Goal: Navigation & Orientation: Find specific page/section

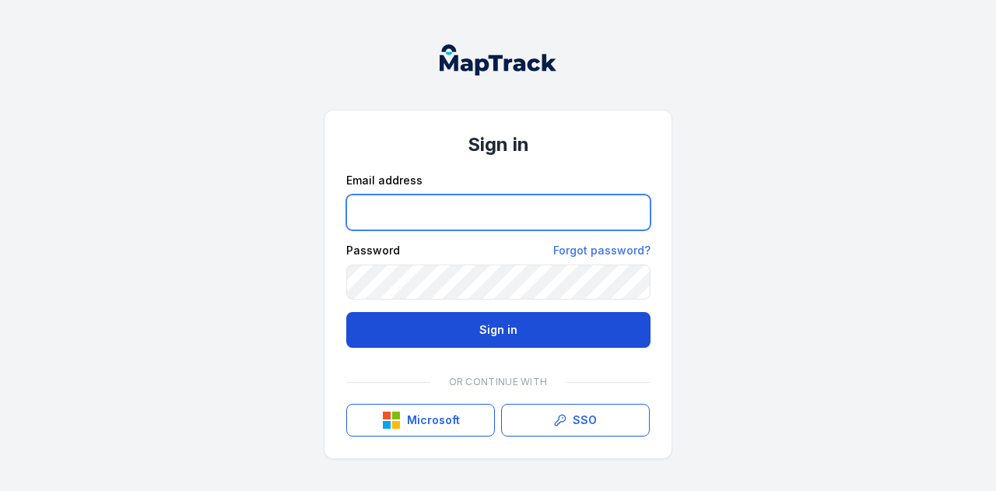
type input "**********"
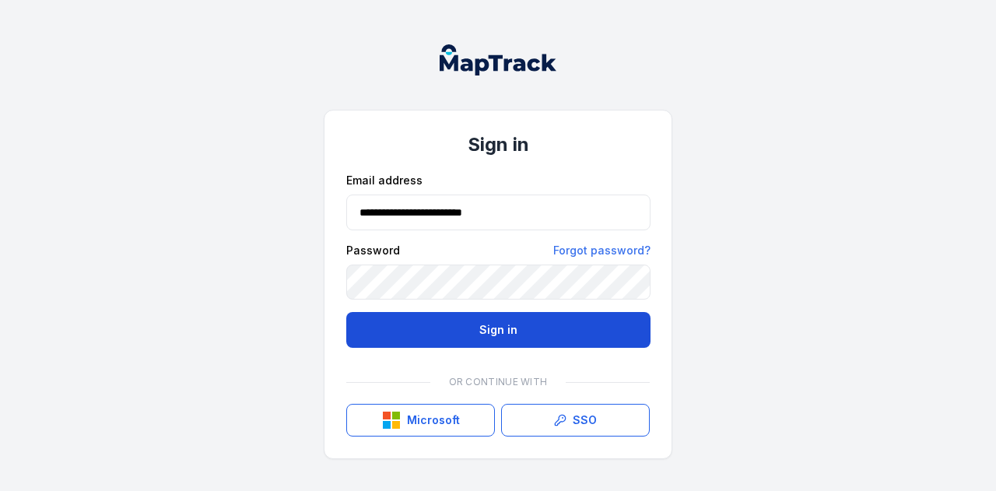
click at [464, 327] on button "Sign in" at bounding box center [498, 330] width 304 height 36
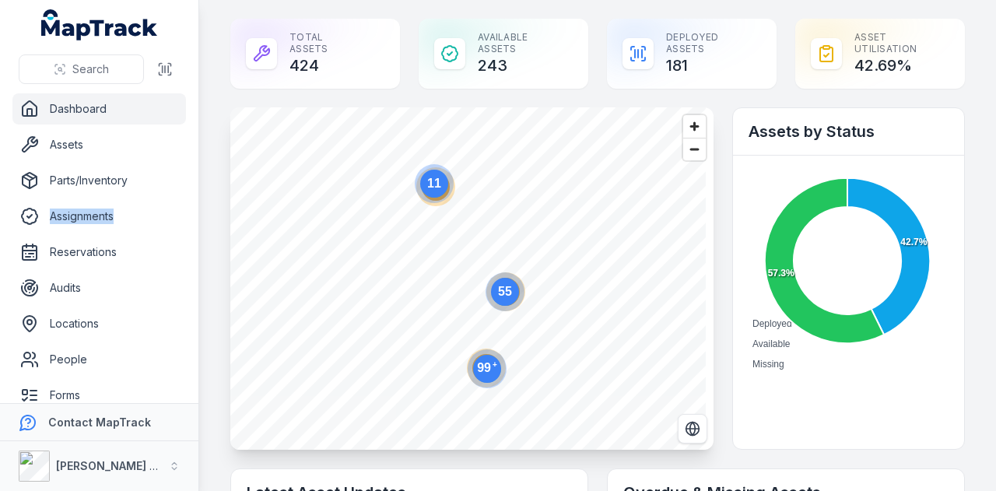
drag, startPoint x: 191, startPoint y: 214, endPoint x: 190, endPoint y: 255, distance: 41.2
click at [190, 255] on nav "Dashboard Assets Parts/Inventory Assignments Reservations Audits Locations Peop…" at bounding box center [99, 248] width 198 height 310
click at [191, 245] on nav "Dashboard Assets Parts/Inventory Assignments Reservations Audits Locations Peop…" at bounding box center [99, 248] width 198 height 310
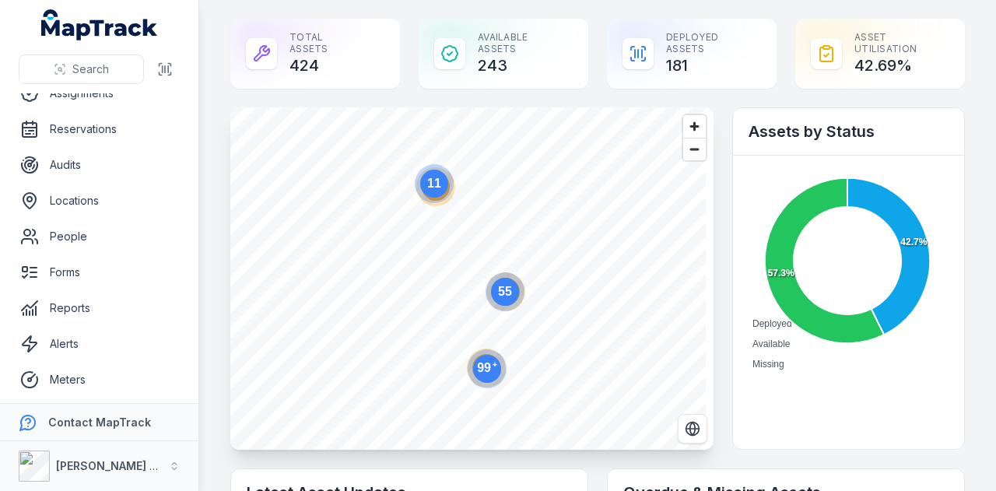
scroll to position [129, 0]
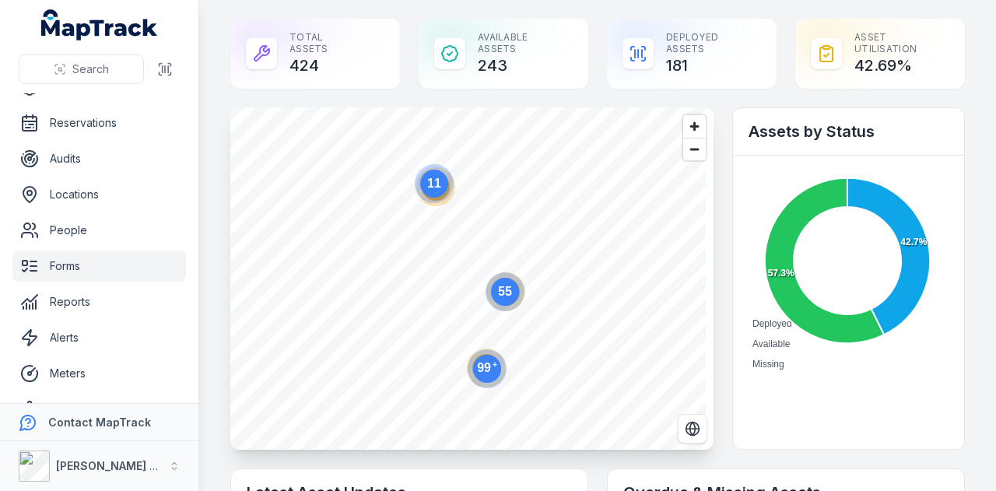
click at [62, 273] on link "Forms" at bounding box center [99, 266] width 174 height 31
click at [60, 265] on link "Forms" at bounding box center [99, 266] width 174 height 31
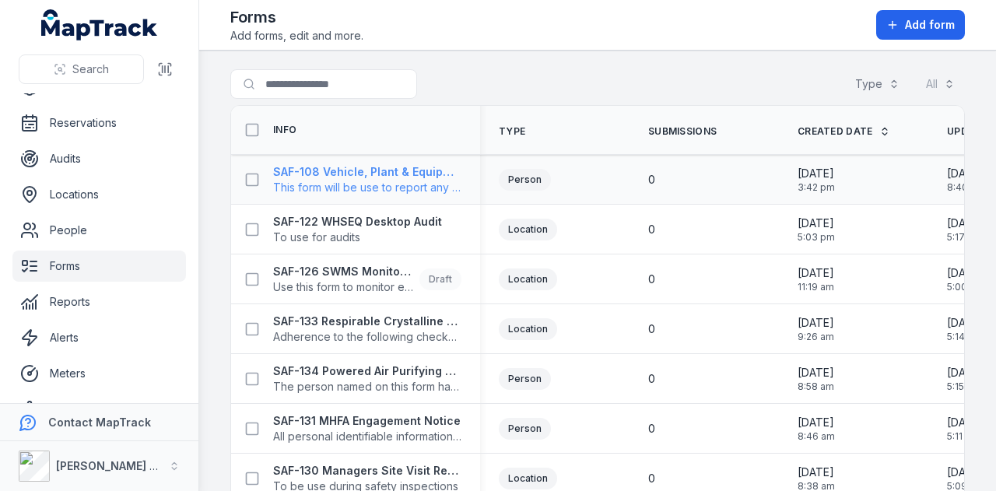
click at [349, 191] on span "This form will be use to report any incident related with Plant or Vehicles" at bounding box center [367, 188] width 188 height 16
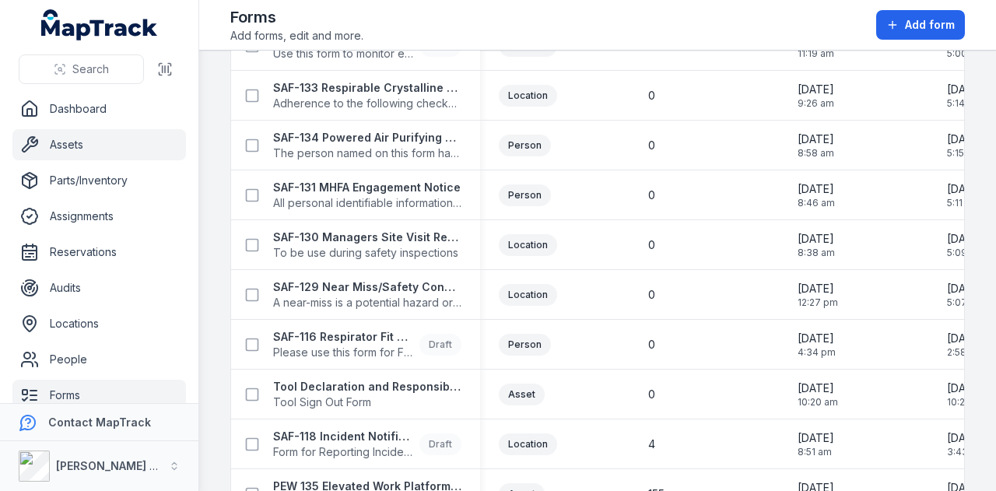
click at [70, 145] on link "Assets" at bounding box center [99, 144] width 174 height 31
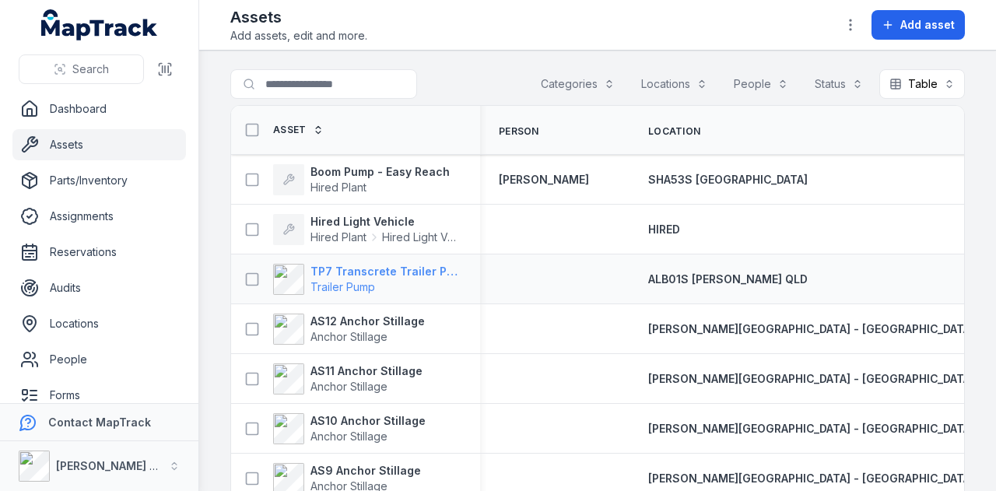
click at [354, 269] on strong "TP7 Transcrete Trailer Pump" at bounding box center [385, 272] width 151 height 16
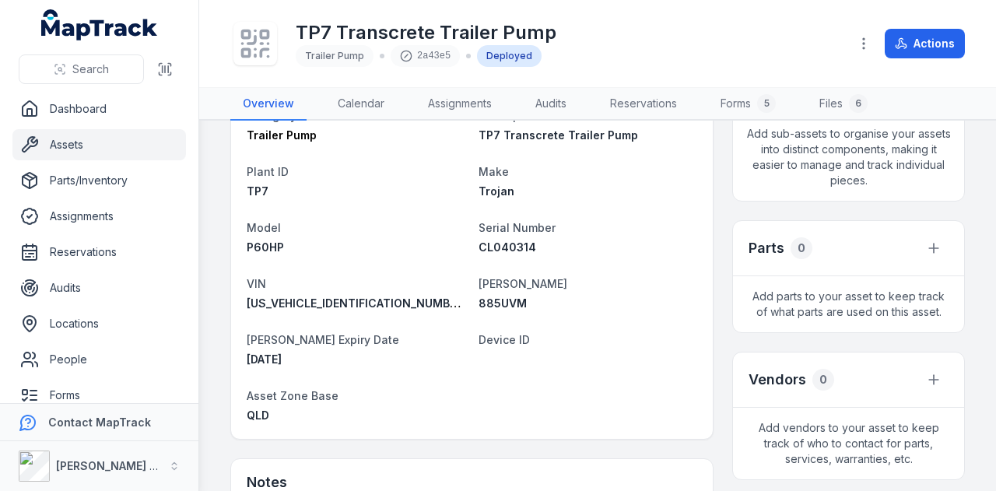
scroll to position [311, 0]
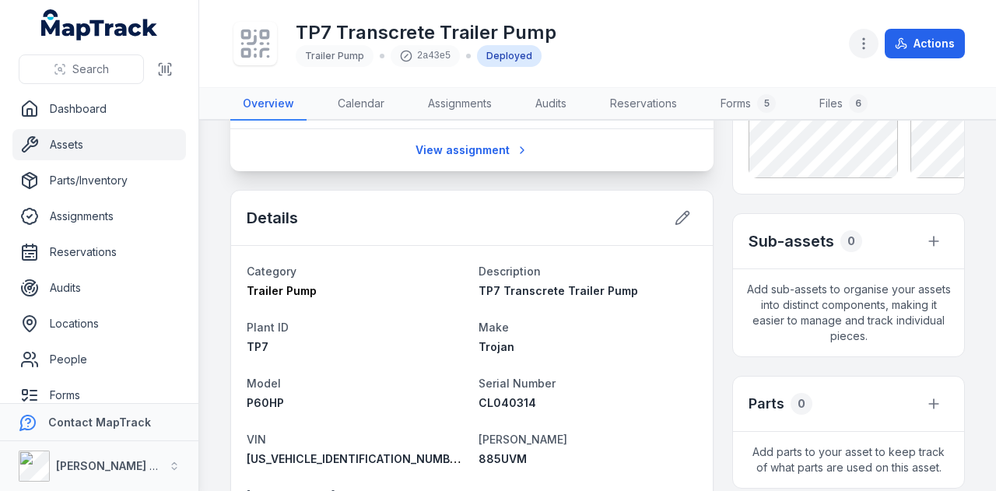
click at [868, 45] on icon "button" at bounding box center [864, 44] width 16 height 16
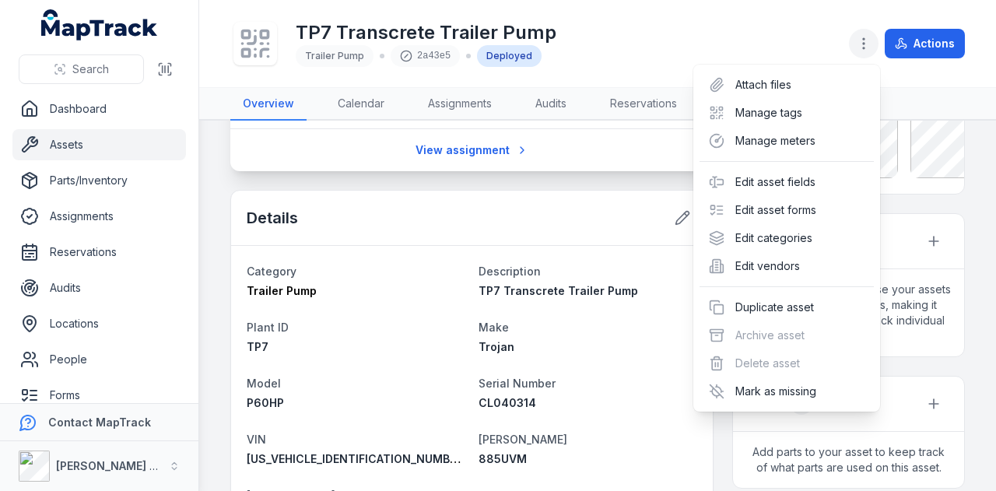
click at [868, 45] on icon "button" at bounding box center [864, 44] width 16 height 16
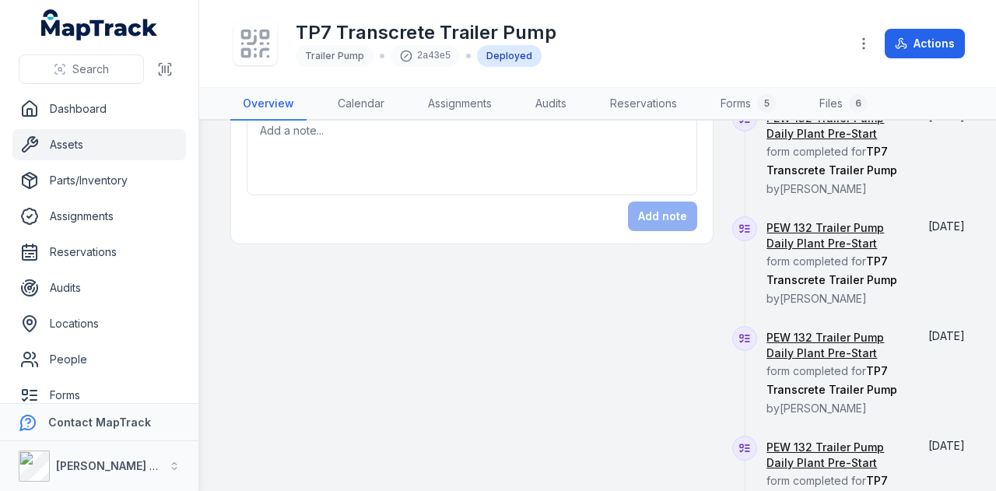
scroll to position [934, 0]
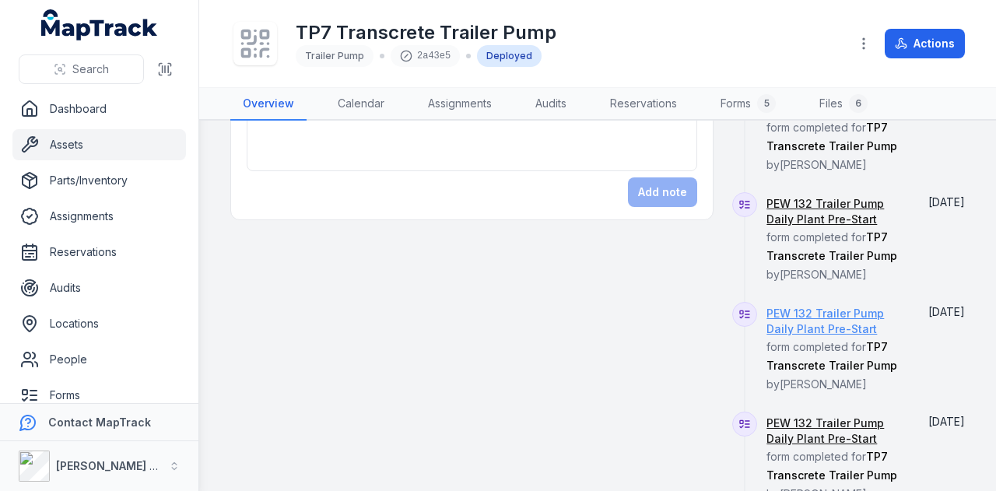
click at [820, 306] on link "PEW 132 Trailer Pump Daily Plant Pre-Start" at bounding box center [835, 321] width 139 height 31
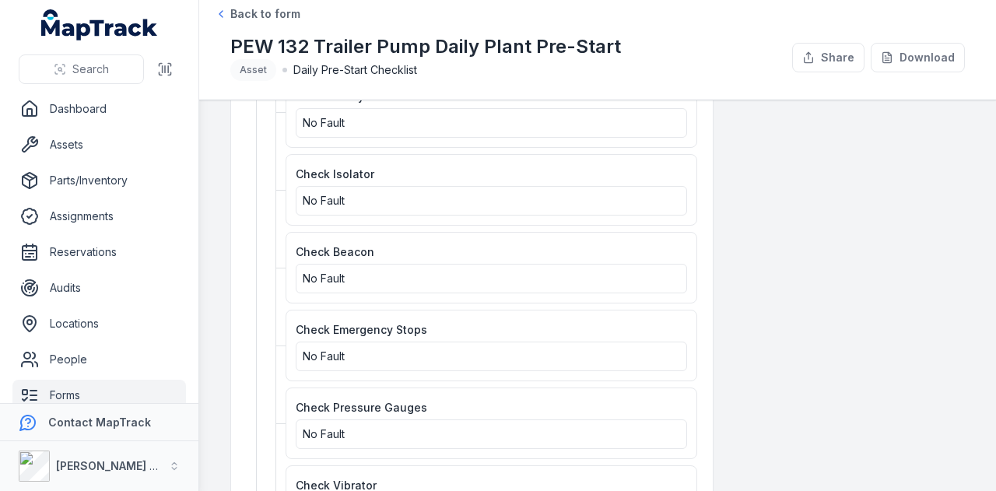
scroll to position [1478, 0]
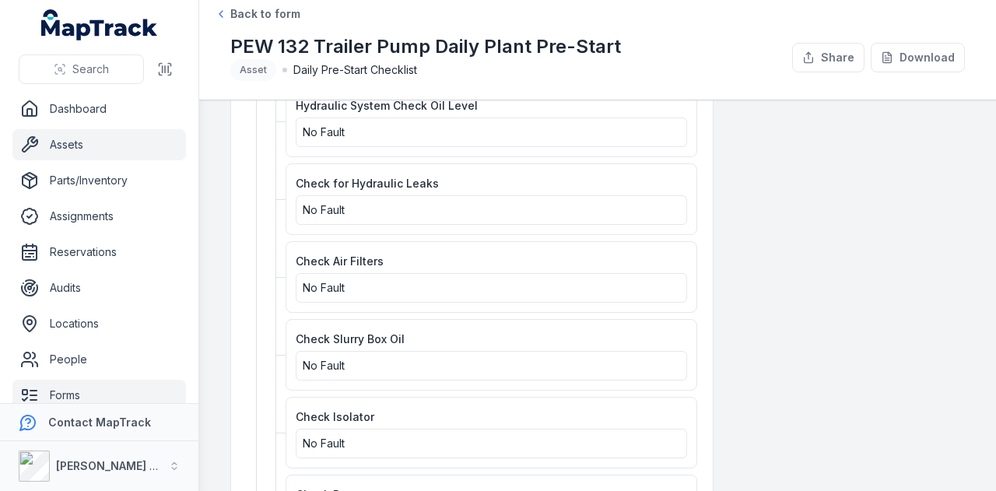
click at [86, 154] on link "Assets" at bounding box center [99, 144] width 174 height 31
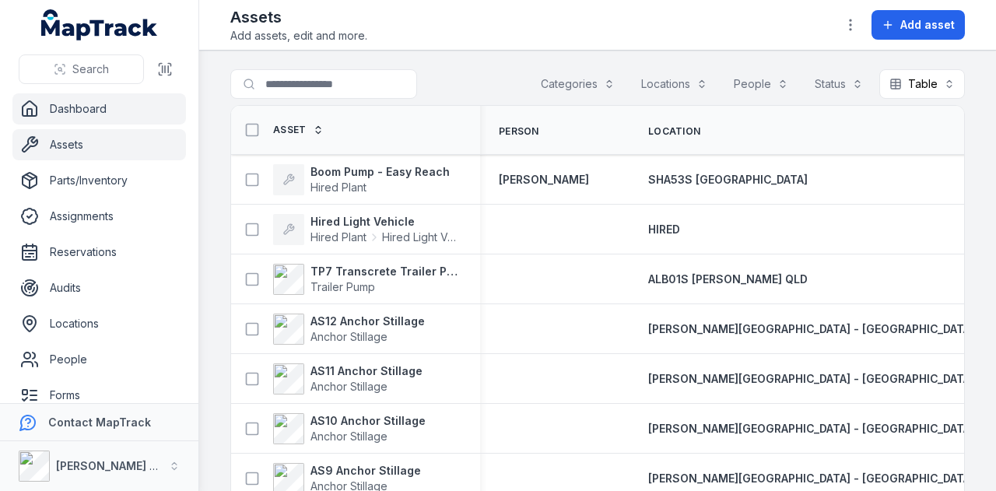
click at [79, 114] on link "Dashboard" at bounding box center [99, 108] width 174 height 31
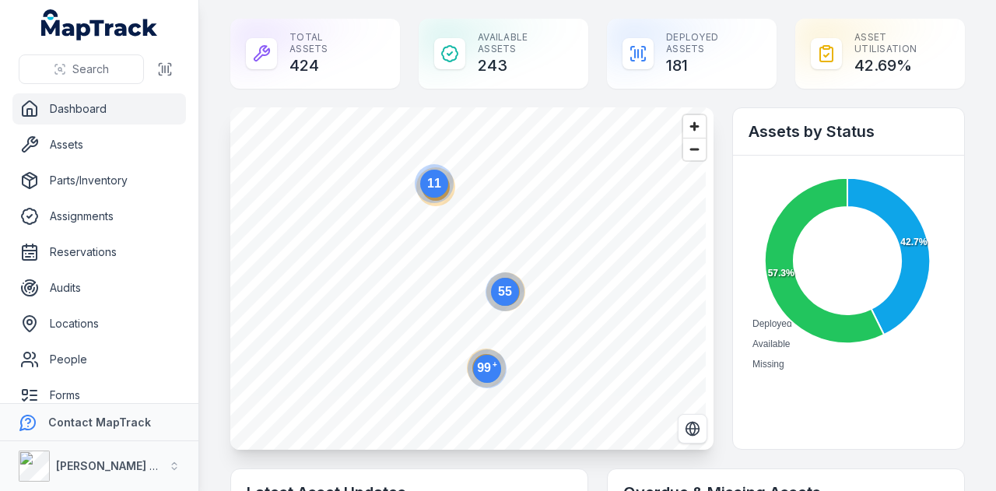
click at [510, 296] on circle at bounding box center [505, 292] width 28 height 28
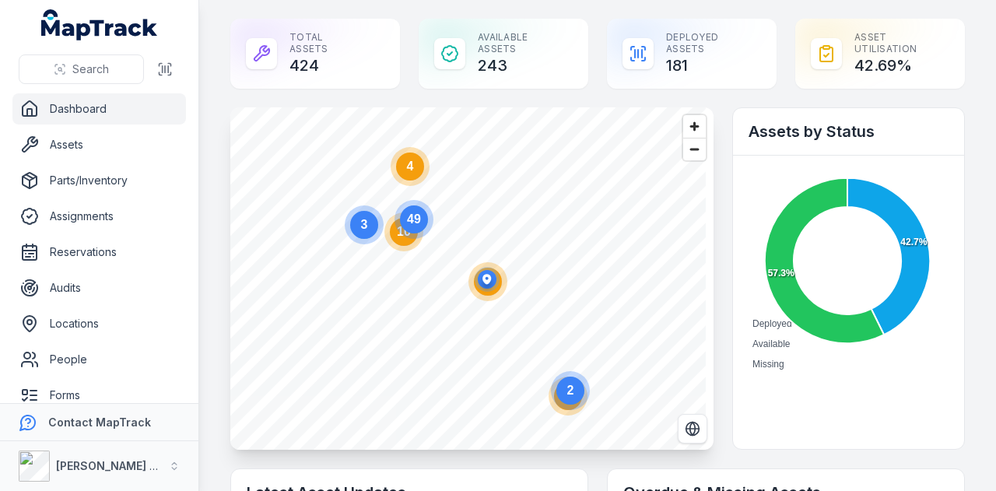
click at [491, 287] on circle "button" at bounding box center [487, 279] width 25 height 25
click at [580, 388] on circle at bounding box center [570, 391] width 28 height 28
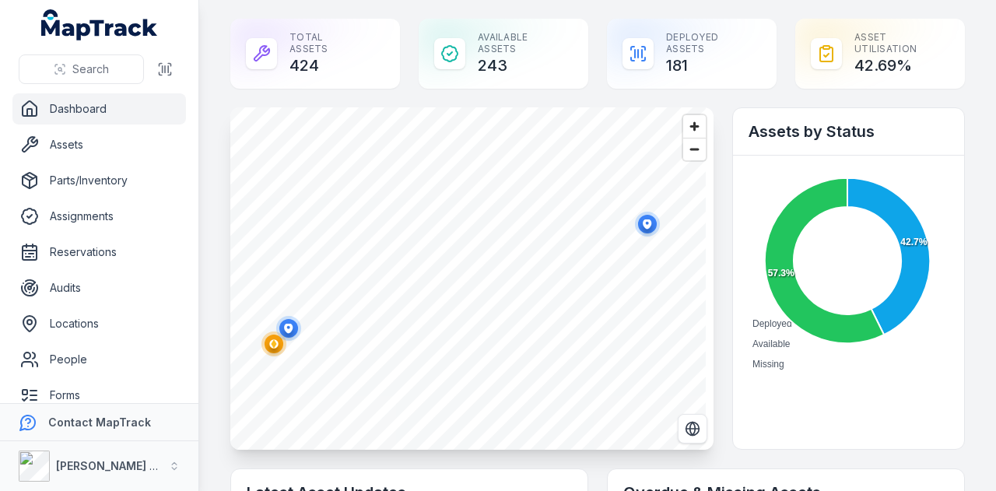
click at [649, 219] on icon "button" at bounding box center [647, 224] width 9 height 10
click at [293, 329] on ellipse "button" at bounding box center [288, 328] width 19 height 19
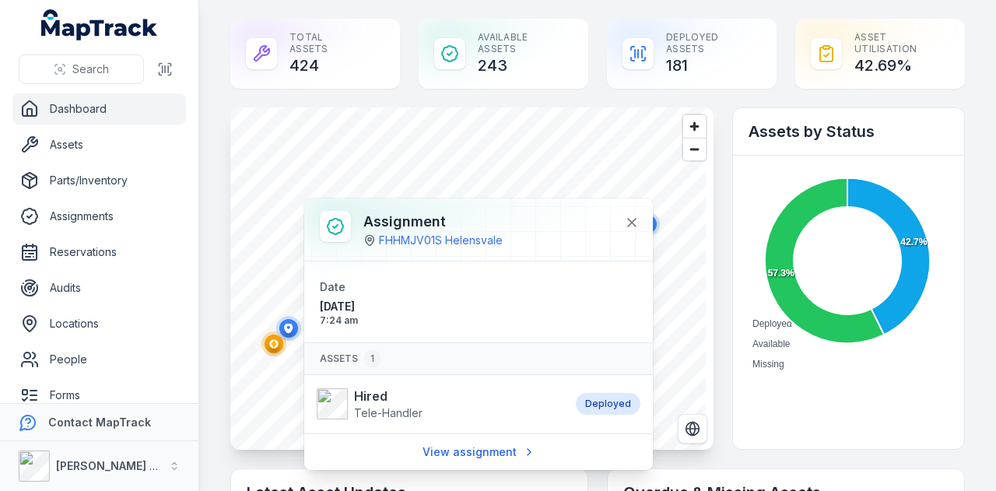
click at [293, 329] on ellipse "button" at bounding box center [288, 328] width 19 height 19
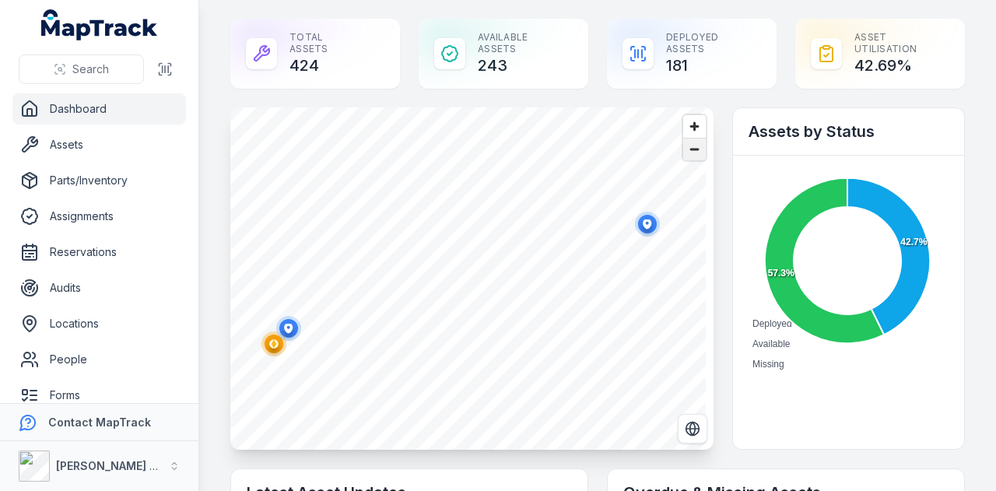
click at [688, 156] on span "Zoom out" at bounding box center [694, 149] width 23 height 22
click at [448, 279] on icon "button" at bounding box center [445, 282] width 9 height 10
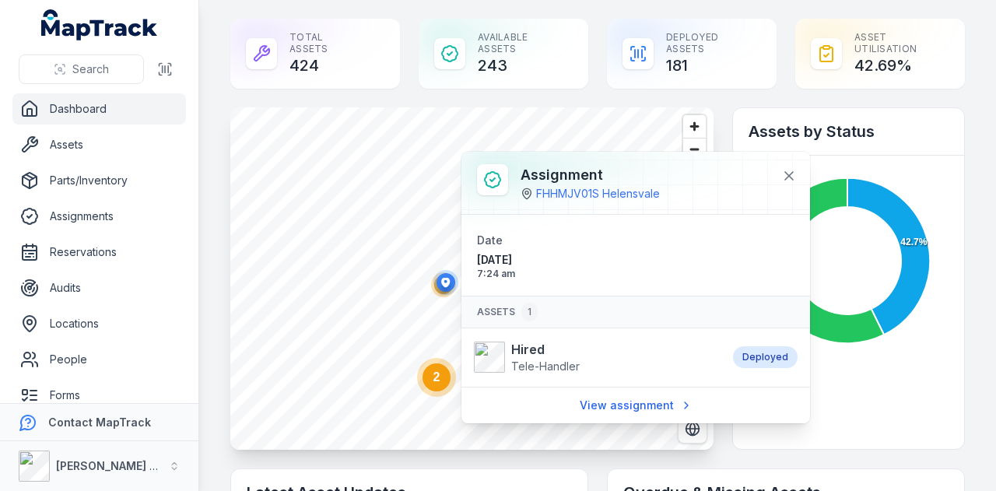
click at [448, 279] on icon "button" at bounding box center [445, 282] width 9 height 10
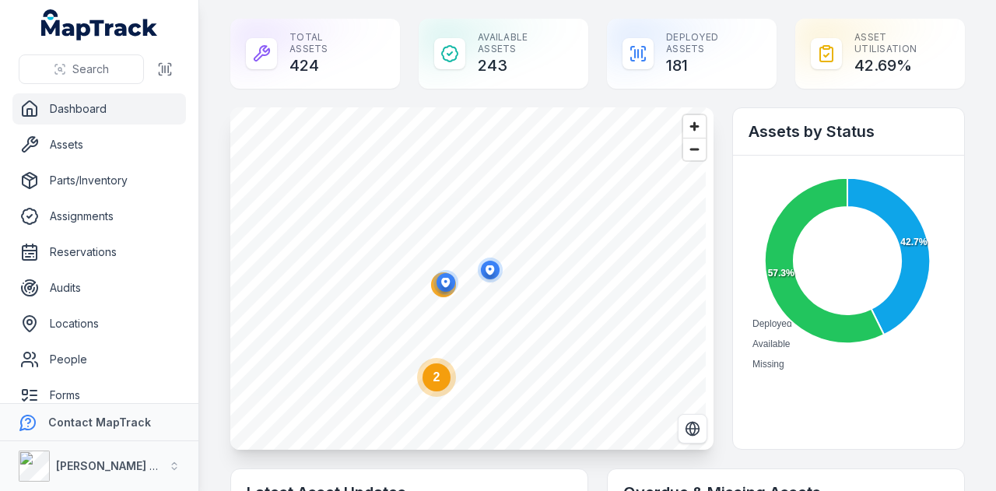
click at [495, 268] on ellipse "button" at bounding box center [490, 270] width 19 height 19
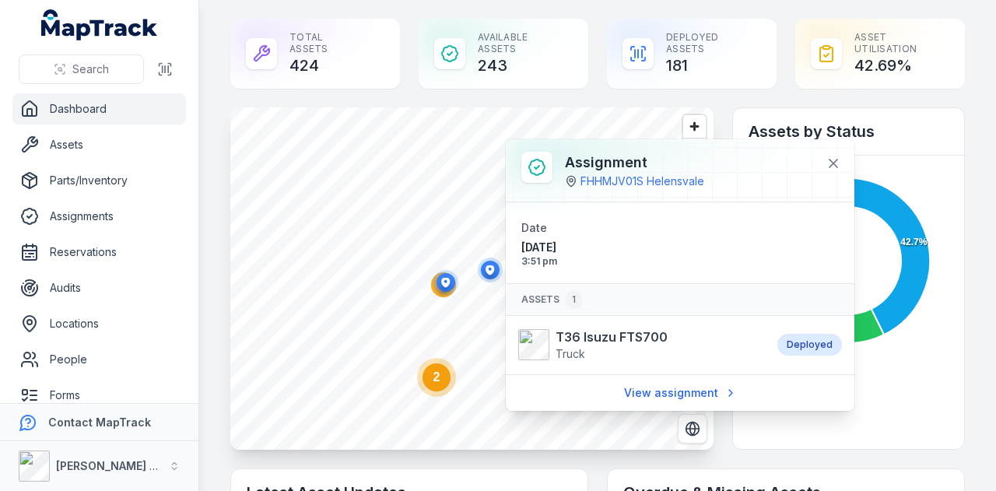
click at [495, 268] on ellipse "button" at bounding box center [490, 270] width 19 height 19
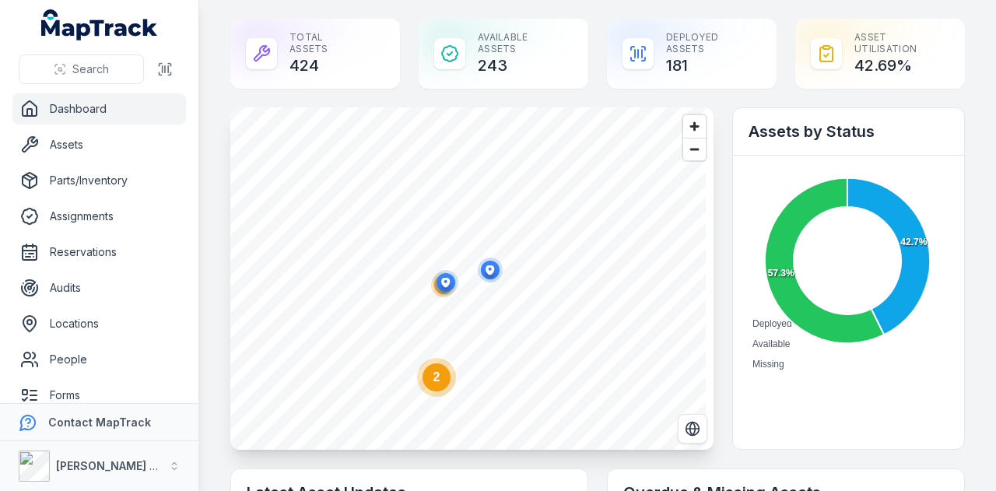
click at [434, 377] on text "2" at bounding box center [436, 376] width 7 height 13
click at [461, 324] on circle "button" at bounding box center [459, 323] width 9 height 9
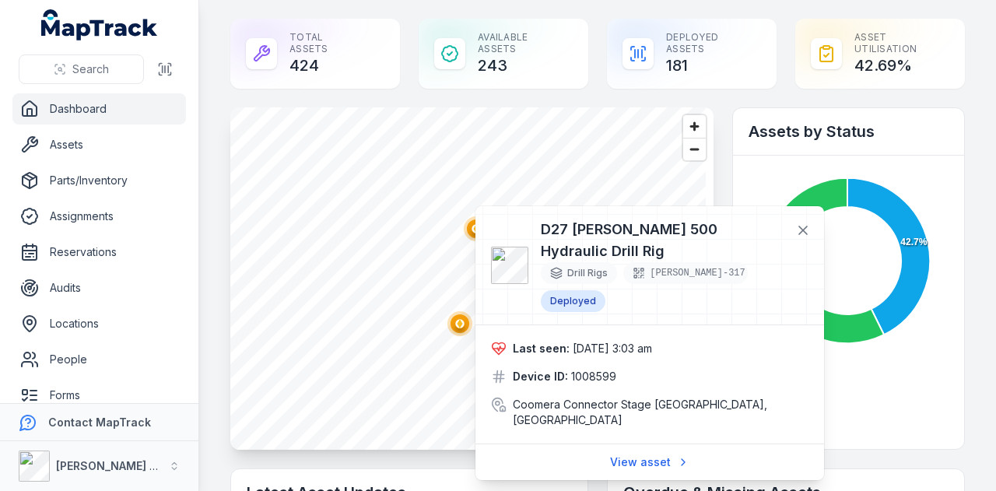
click at [461, 324] on circle "button" at bounding box center [459, 323] width 9 height 9
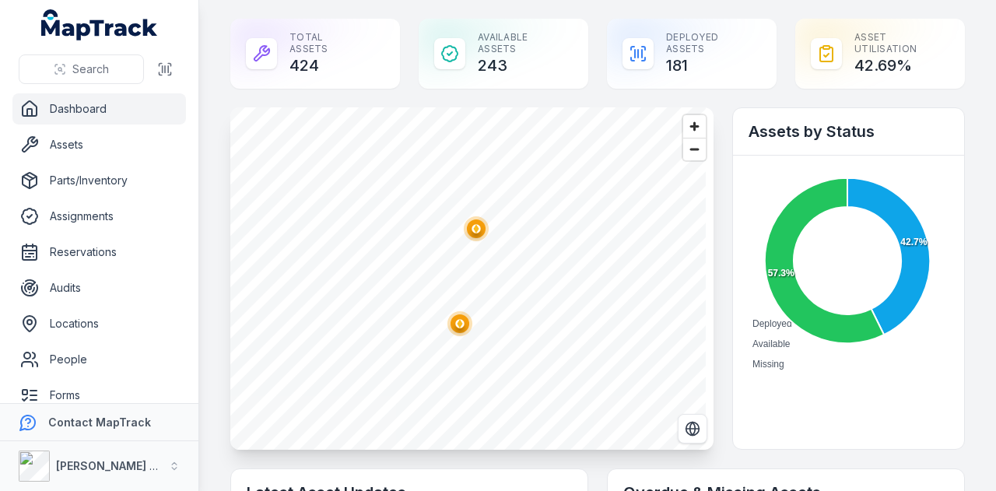
click at [483, 233] on ellipse "button" at bounding box center [476, 228] width 19 height 19
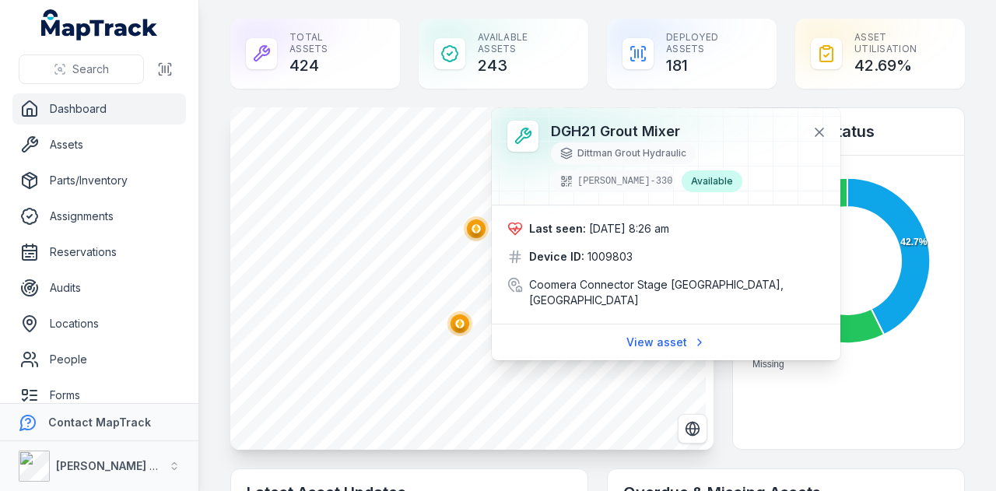
click at [461, 328] on ellipse "button" at bounding box center [459, 323] width 19 height 19
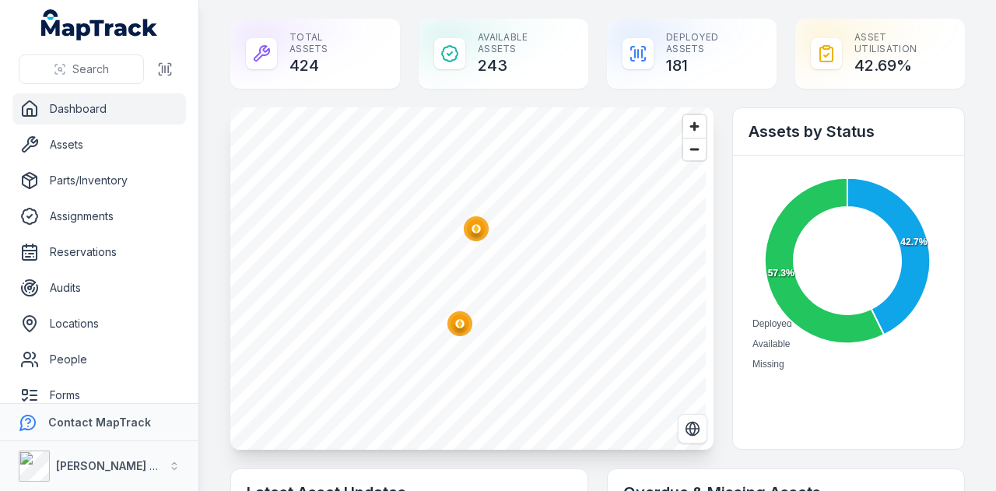
click at [479, 228] on circle "button" at bounding box center [476, 228] width 9 height 9
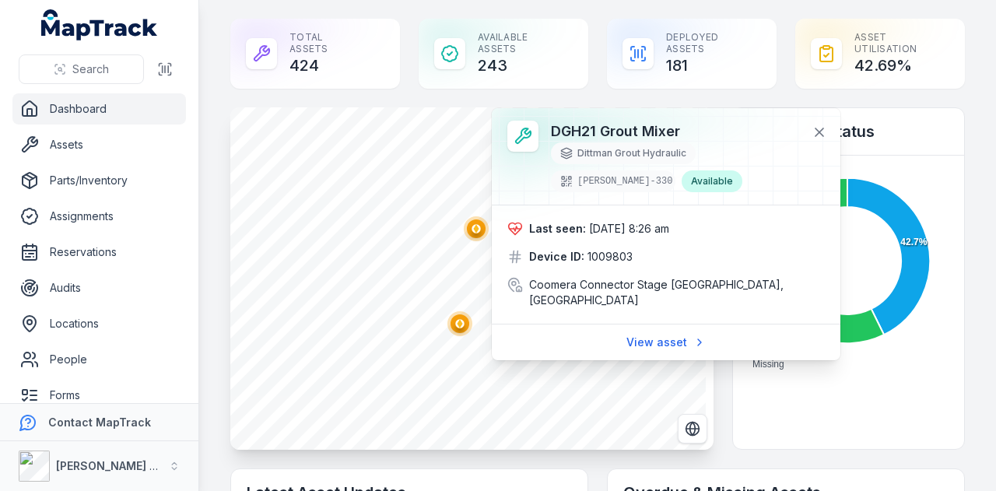
click at [479, 228] on circle "button" at bounding box center [476, 228] width 9 height 9
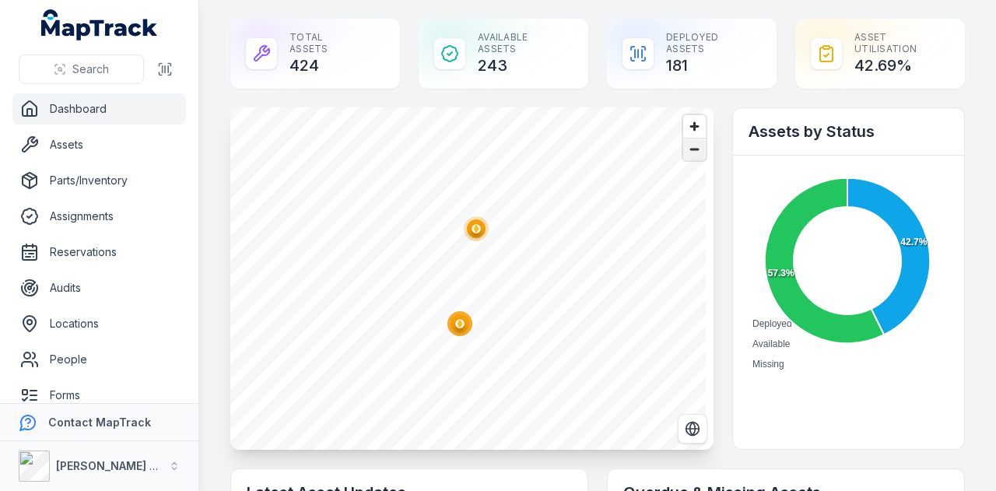
click at [688, 155] on span "Zoom out" at bounding box center [694, 149] width 23 height 22
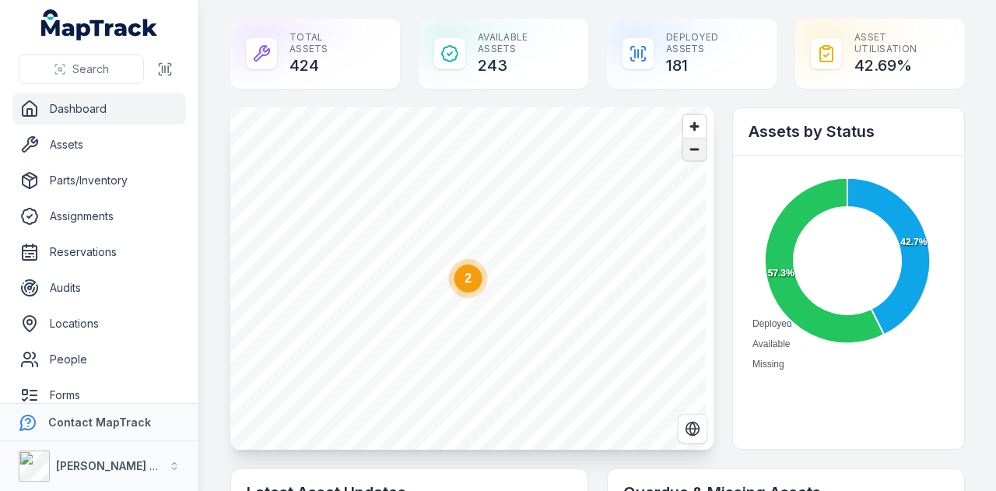
click at [688, 155] on span "Zoom out" at bounding box center [694, 149] width 23 height 22
click at [473, 207] on icon "2" at bounding box center [495, 193] width 47 height 47
click at [268, 344] on ellipse "button" at bounding box center [274, 344] width 19 height 19
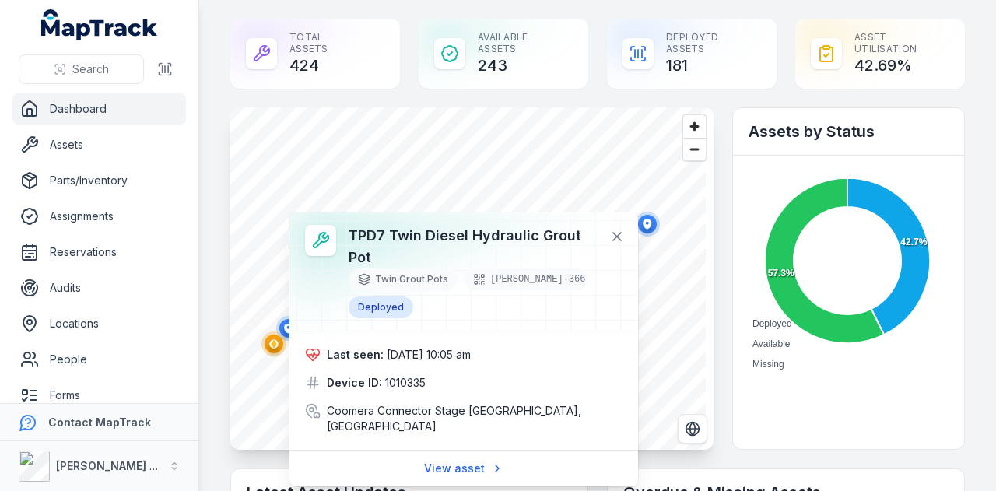
click at [268, 344] on ellipse "button" at bounding box center [274, 344] width 19 height 19
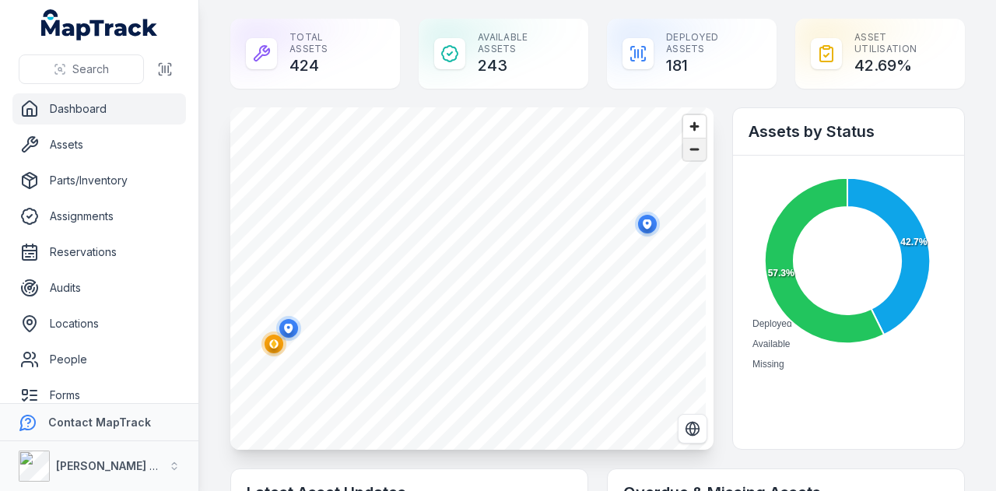
click at [689, 152] on span "Zoom out" at bounding box center [694, 149] width 23 height 22
click at [685, 144] on span "Zoom out" at bounding box center [694, 149] width 23 height 22
click at [688, 152] on span "Zoom out" at bounding box center [694, 149] width 23 height 22
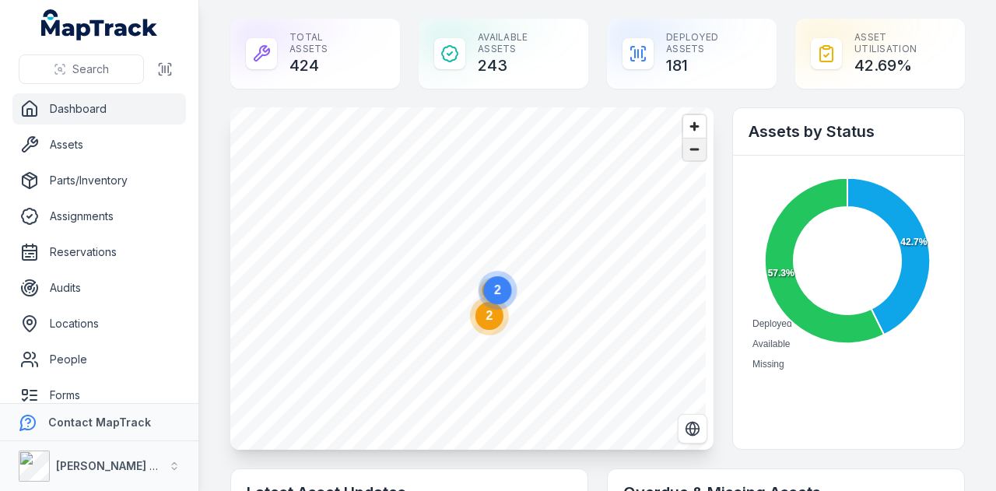
click at [688, 152] on span "Zoom out" at bounding box center [694, 149] width 23 height 22
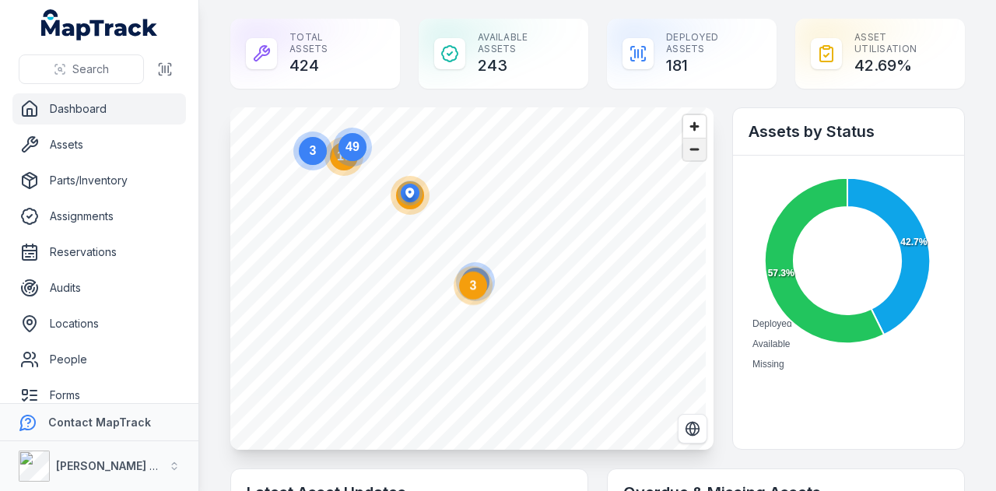
click at [688, 152] on span "Zoom out" at bounding box center [694, 149] width 23 height 22
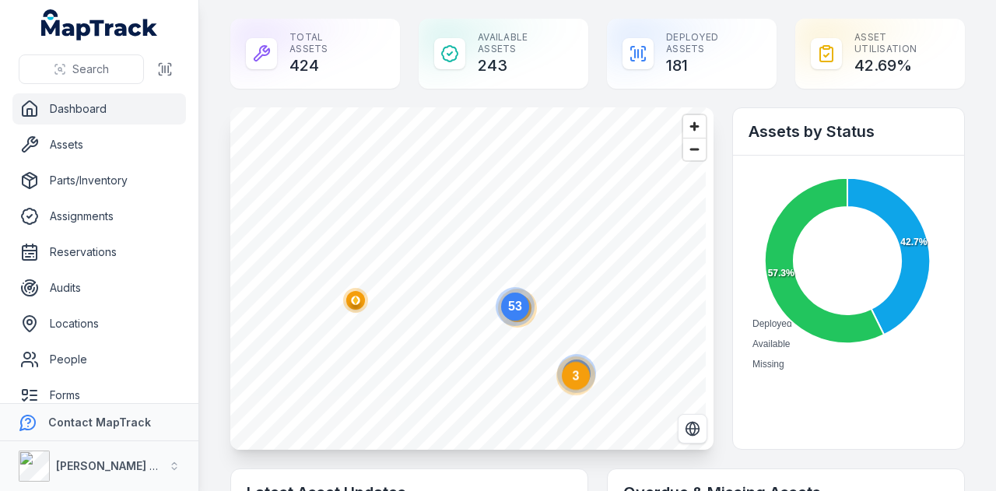
click at [518, 309] on text "53" at bounding box center [515, 306] width 14 height 13
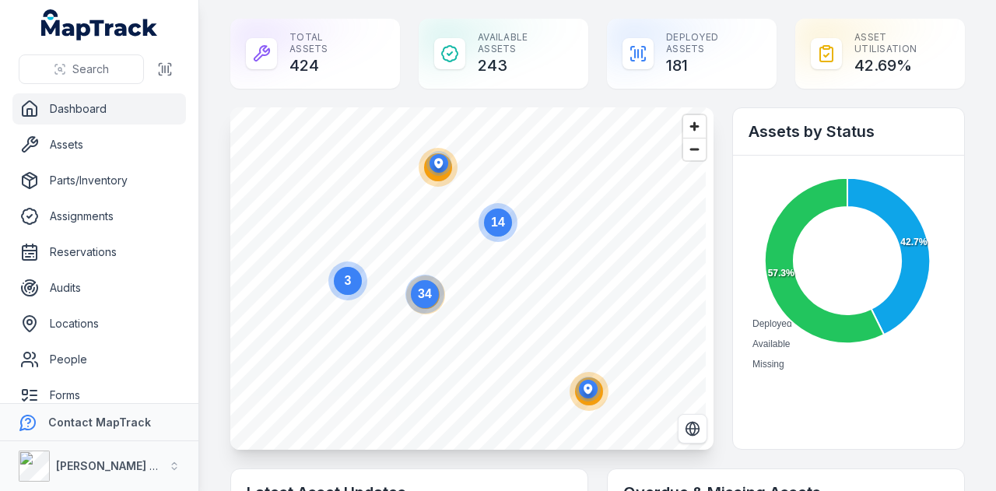
click at [443, 273] on icon "34" at bounding box center [424, 294] width 47 height 47
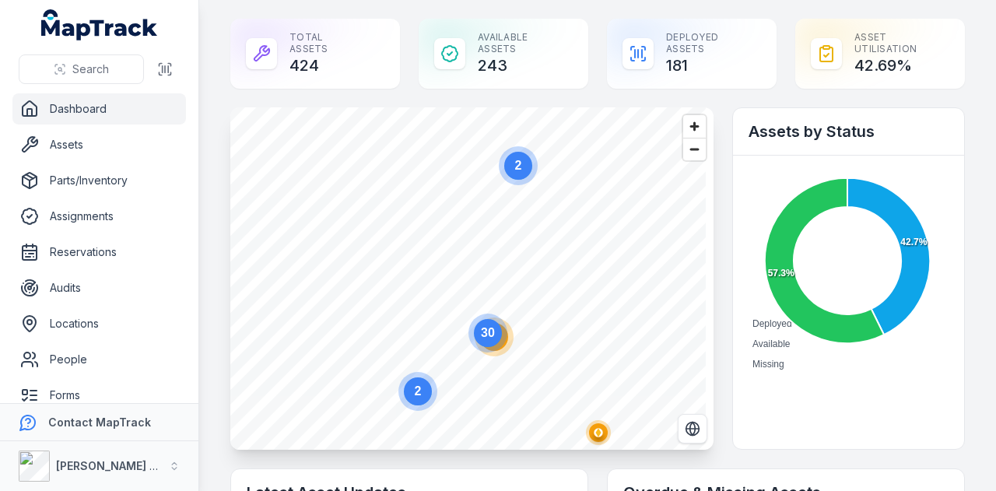
click at [415, 398] on circle at bounding box center [418, 391] width 28 height 28
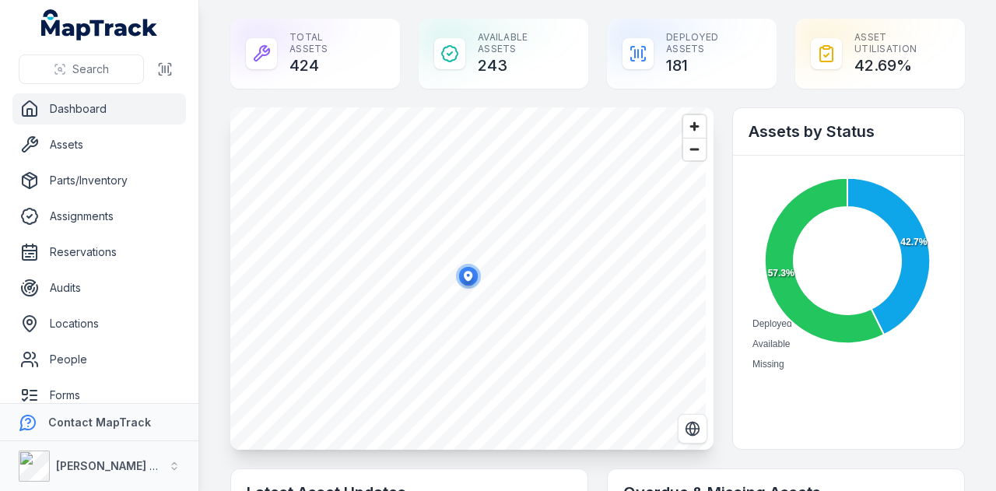
click at [471, 273] on icon "button" at bounding box center [468, 276] width 9 height 10
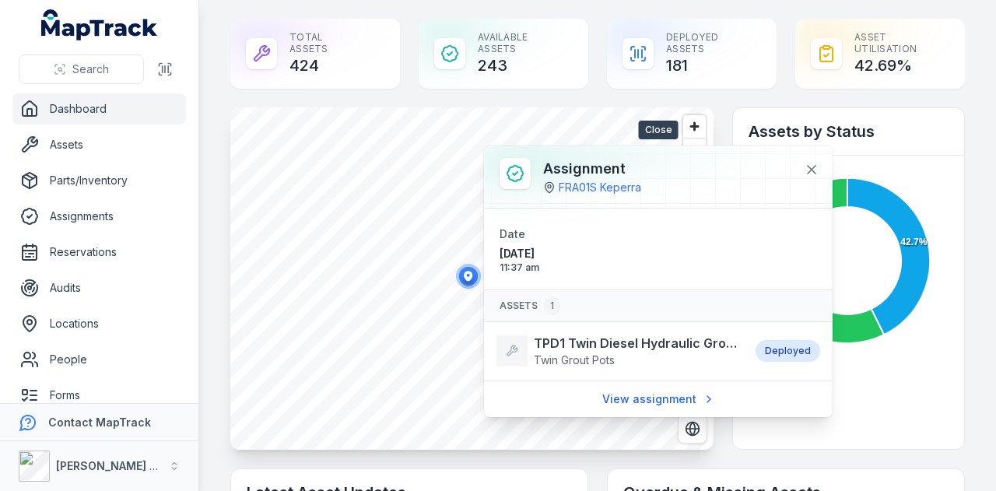
drag, startPoint x: 811, startPoint y: 165, endPoint x: 777, endPoint y: 178, distance: 36.0
click at [811, 165] on icon at bounding box center [812, 170] width 16 height 16
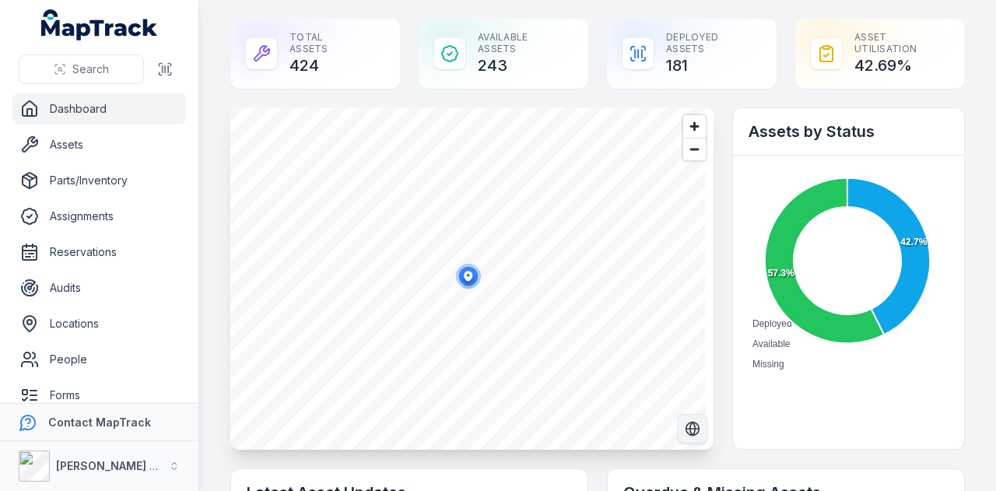
click at [685, 433] on icon "Switch to Satellite View" at bounding box center [693, 429] width 16 height 16
click at [461, 270] on ellipse "button" at bounding box center [468, 276] width 19 height 19
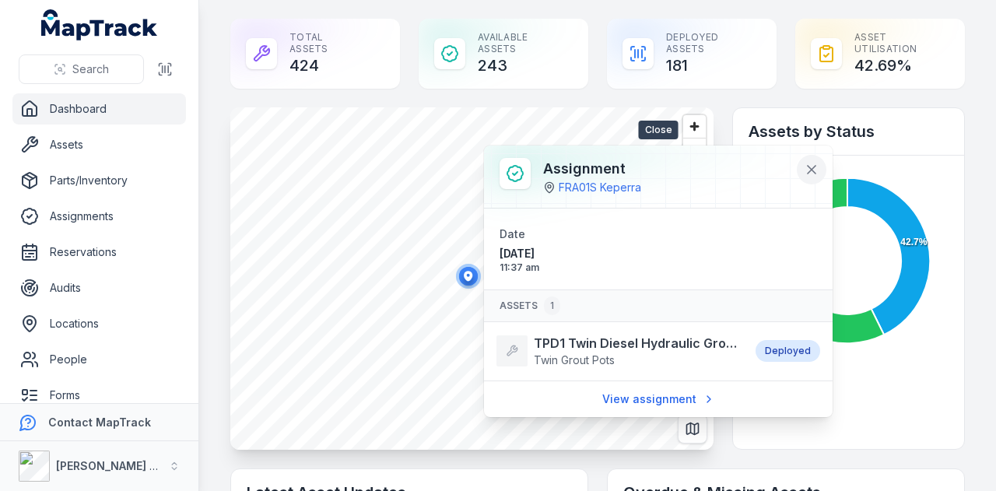
click at [807, 170] on icon at bounding box center [812, 170] width 16 height 16
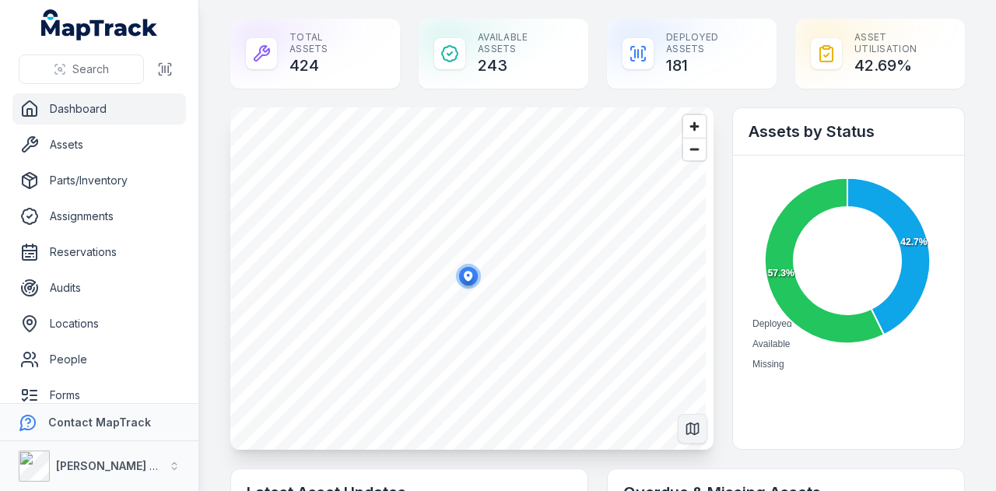
click at [695, 440] on button "Switch to Map View" at bounding box center [693, 429] width 30 height 30
click at [685, 156] on span "Zoom out" at bounding box center [694, 149] width 23 height 22
click at [684, 156] on span "Zoom out" at bounding box center [694, 149] width 23 height 22
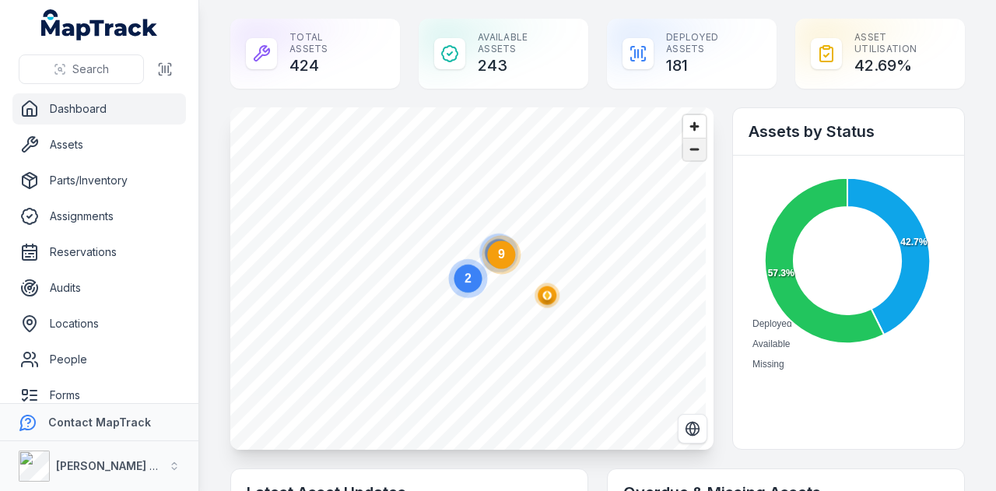
click at [684, 156] on span "Zoom out" at bounding box center [694, 149] width 23 height 22
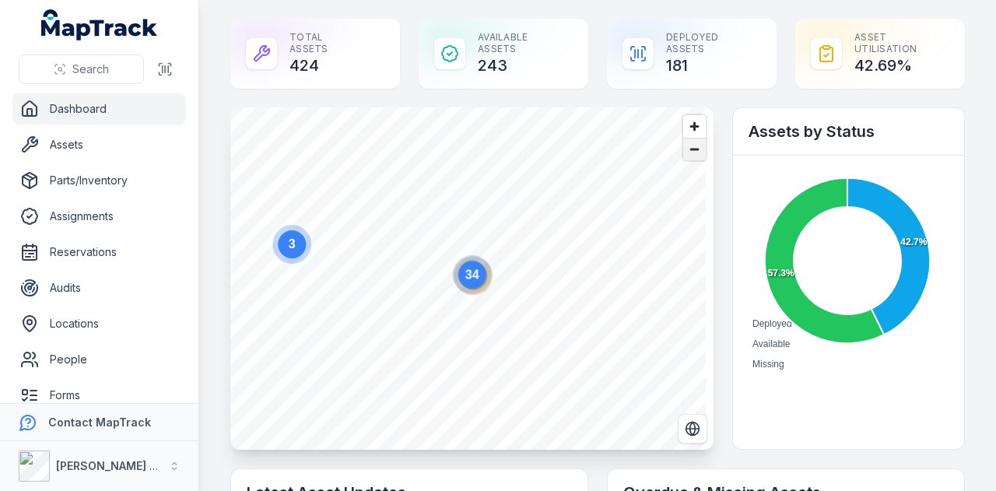
click at [684, 156] on span "Zoom out" at bounding box center [694, 149] width 23 height 22
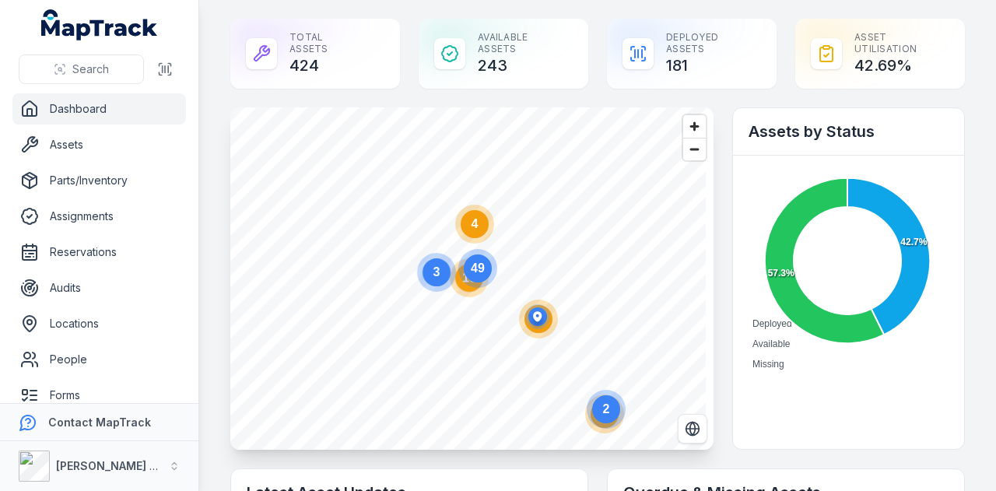
click at [478, 222] on circle at bounding box center [475, 224] width 28 height 28
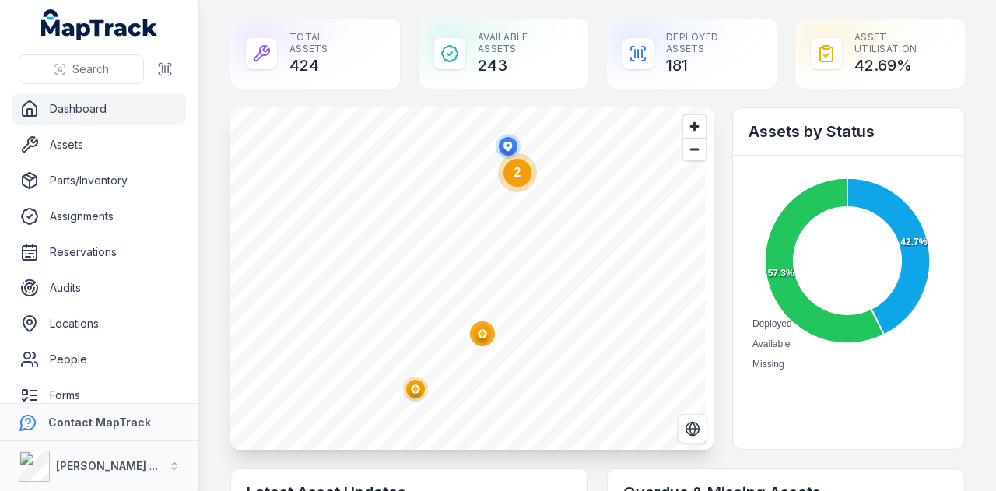
click at [512, 148] on ellipse "button" at bounding box center [508, 146] width 19 height 19
click at [520, 181] on circle at bounding box center [517, 173] width 28 height 28
